Goal: Navigation & Orientation: Find specific page/section

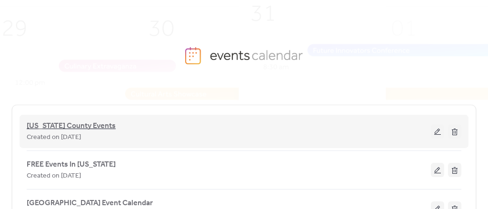
click at [88, 122] on span "[US_STATE] County Events" at bounding box center [71, 125] width 89 height 11
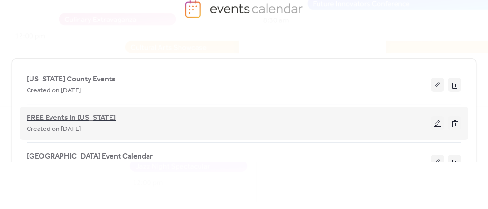
scroll to position [48, 0]
click at [82, 113] on span "FREE Events In [US_STATE]" at bounding box center [71, 116] width 89 height 11
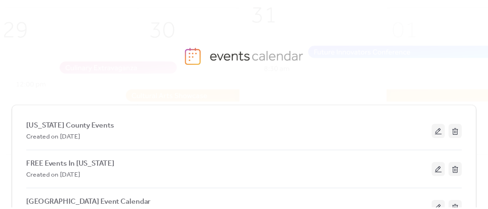
scroll to position [48, 0]
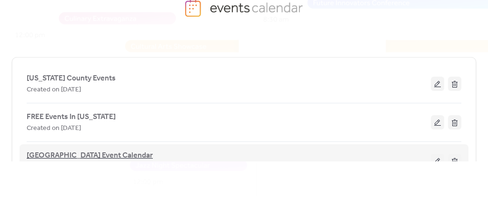
click at [81, 155] on span "[GEOGRAPHIC_DATA] Event Calendar" at bounding box center [90, 155] width 126 height 11
